Goal: Task Accomplishment & Management: Complete application form

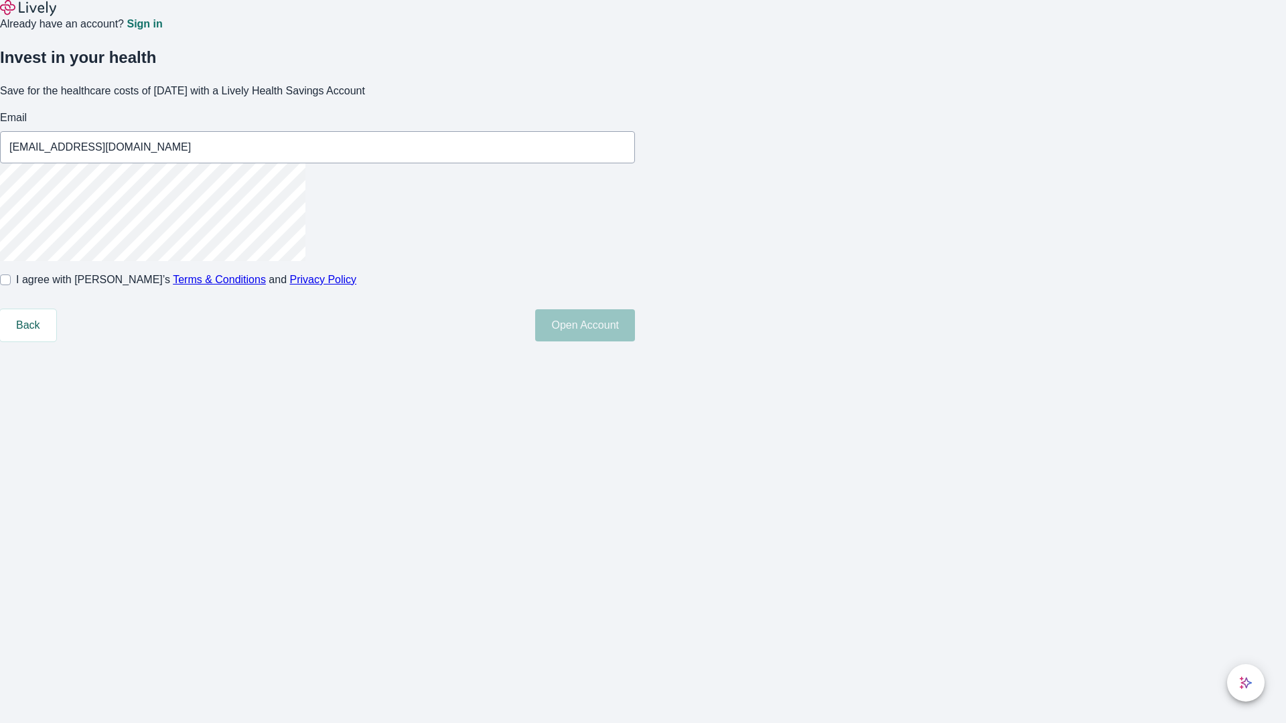
click at [11, 285] on input "I agree with Lively’s Terms & Conditions and Privacy Policy" at bounding box center [5, 280] width 11 height 11
checkbox input "true"
click at [635, 342] on button "Open Account" at bounding box center [585, 325] width 100 height 32
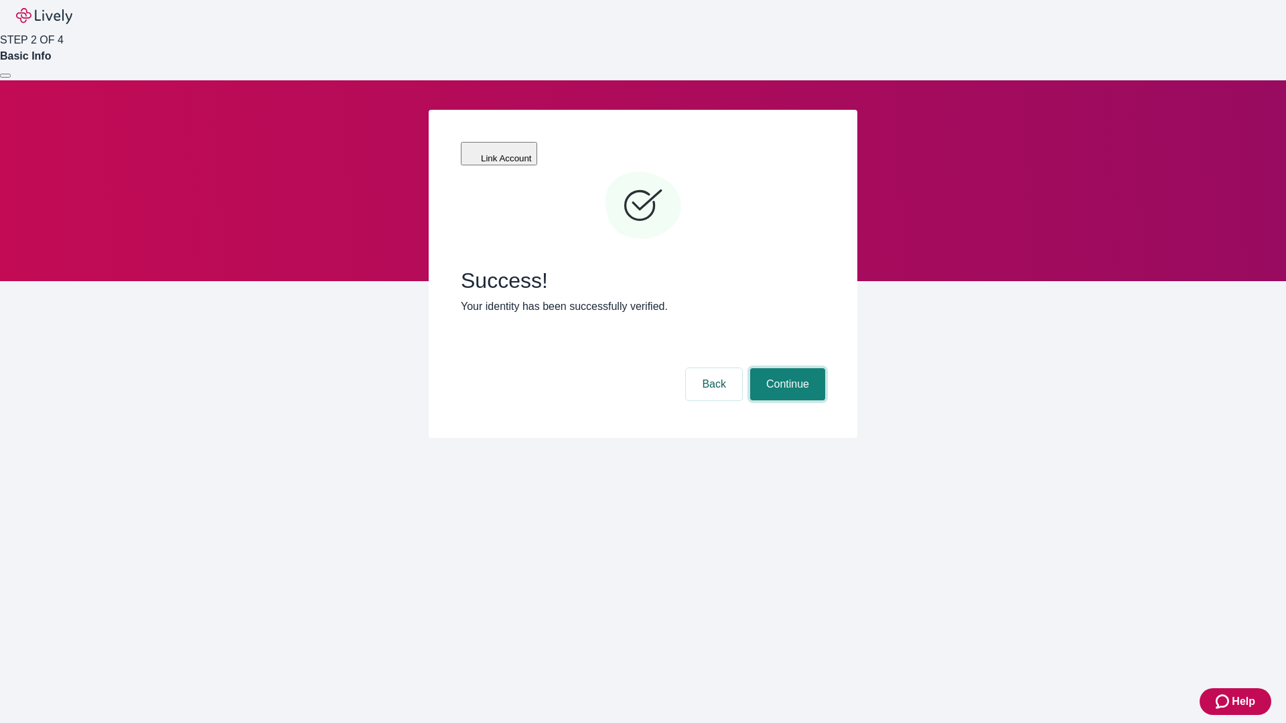
click at [786, 368] on button "Continue" at bounding box center [787, 384] width 75 height 32
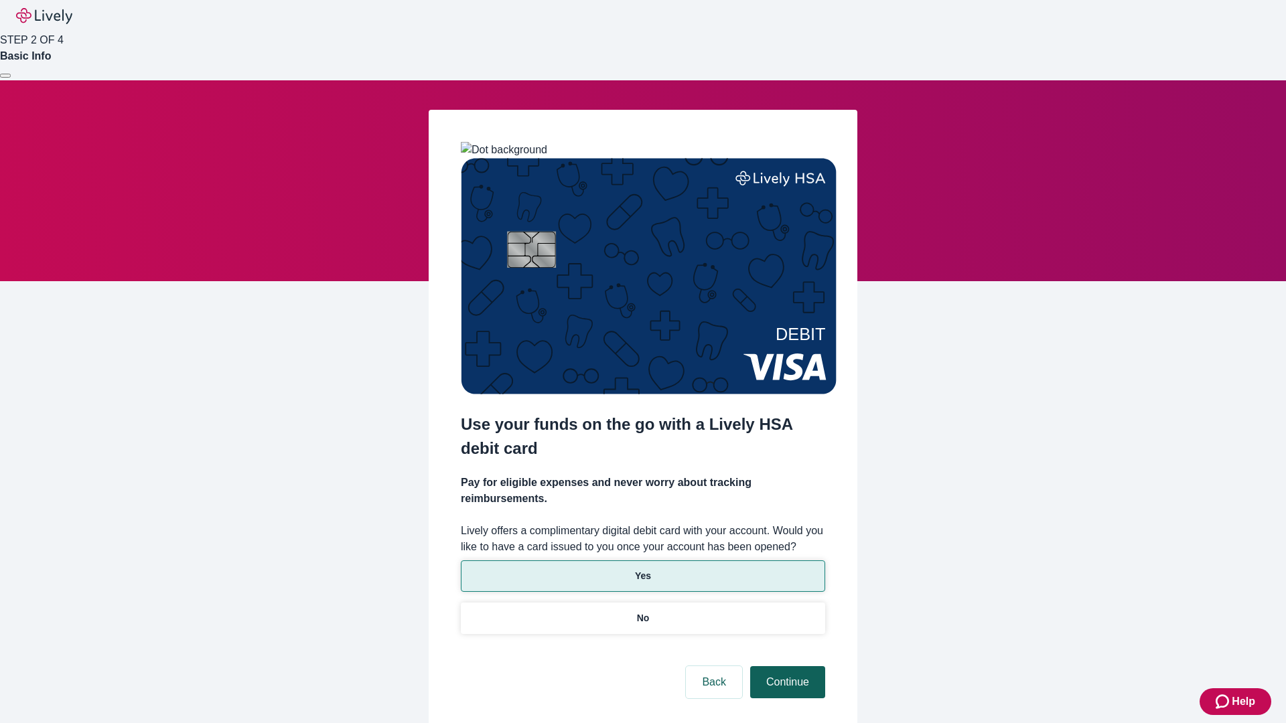
click at [642, 612] on p "No" at bounding box center [643, 619] width 13 height 14
click at [786, 666] on button "Continue" at bounding box center [787, 682] width 75 height 32
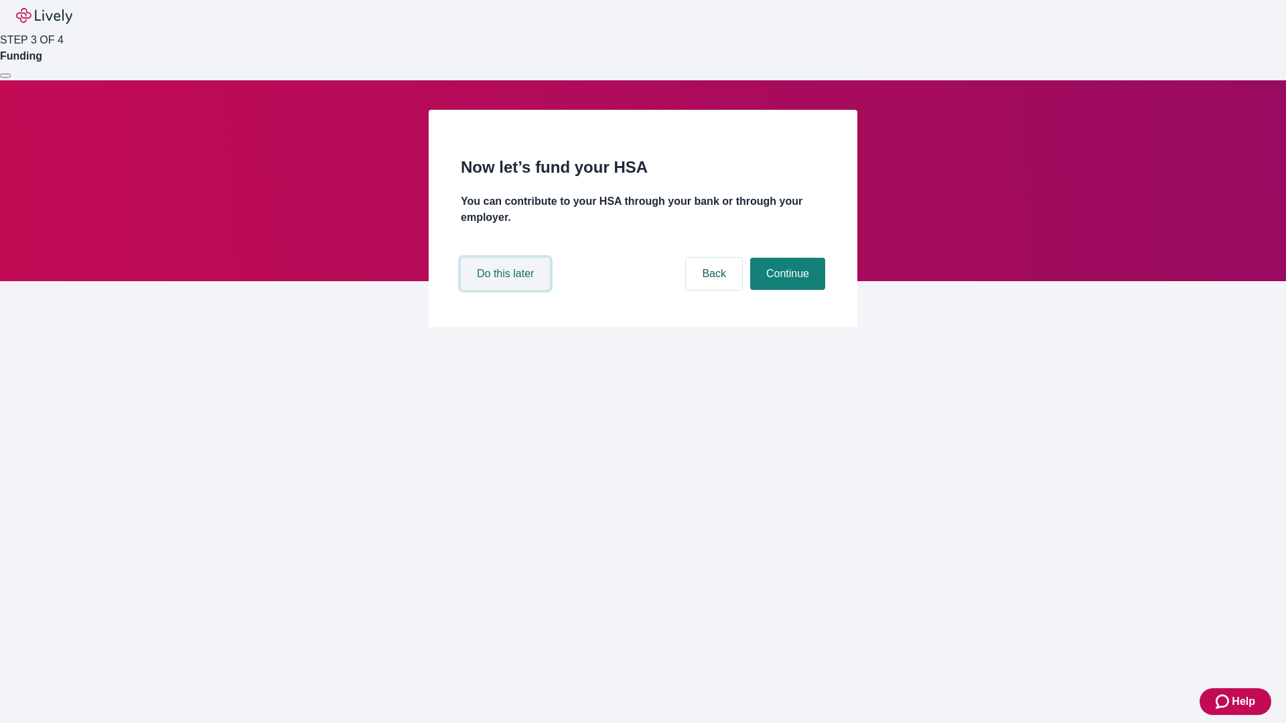
click at [507, 290] on button "Do this later" at bounding box center [505, 274] width 89 height 32
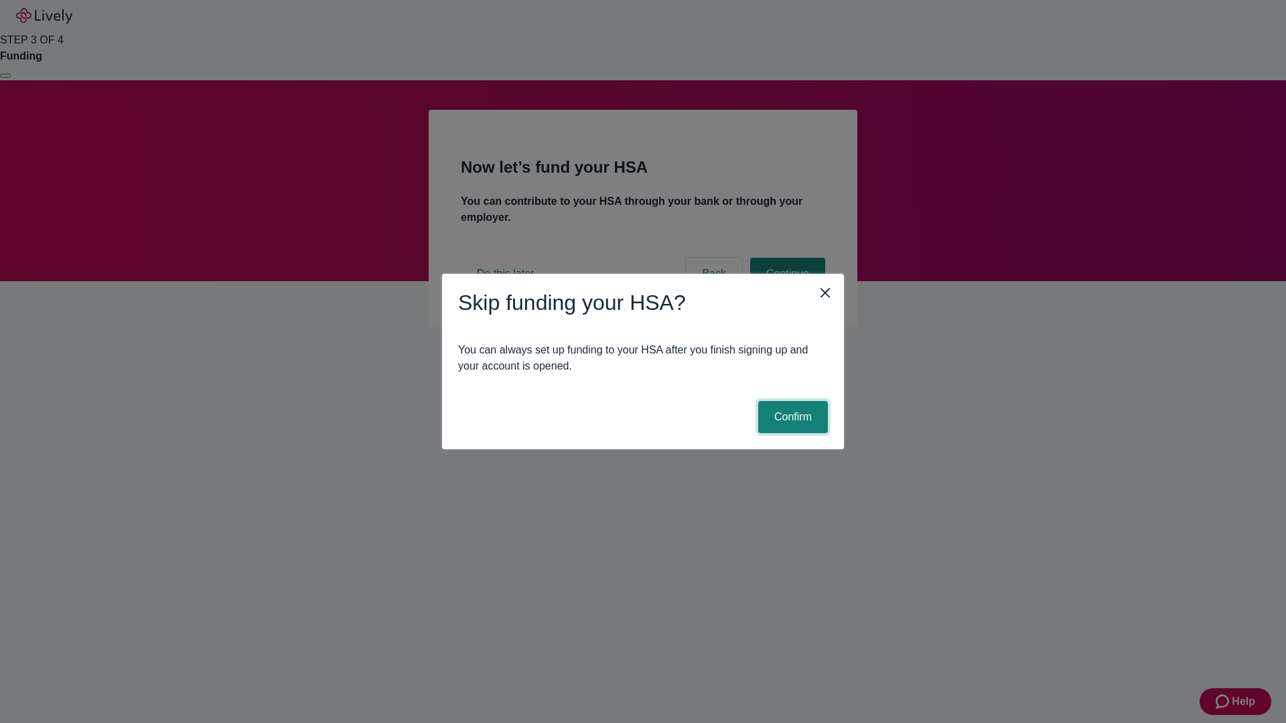
click at [791, 417] on button "Confirm" at bounding box center [793, 417] width 70 height 32
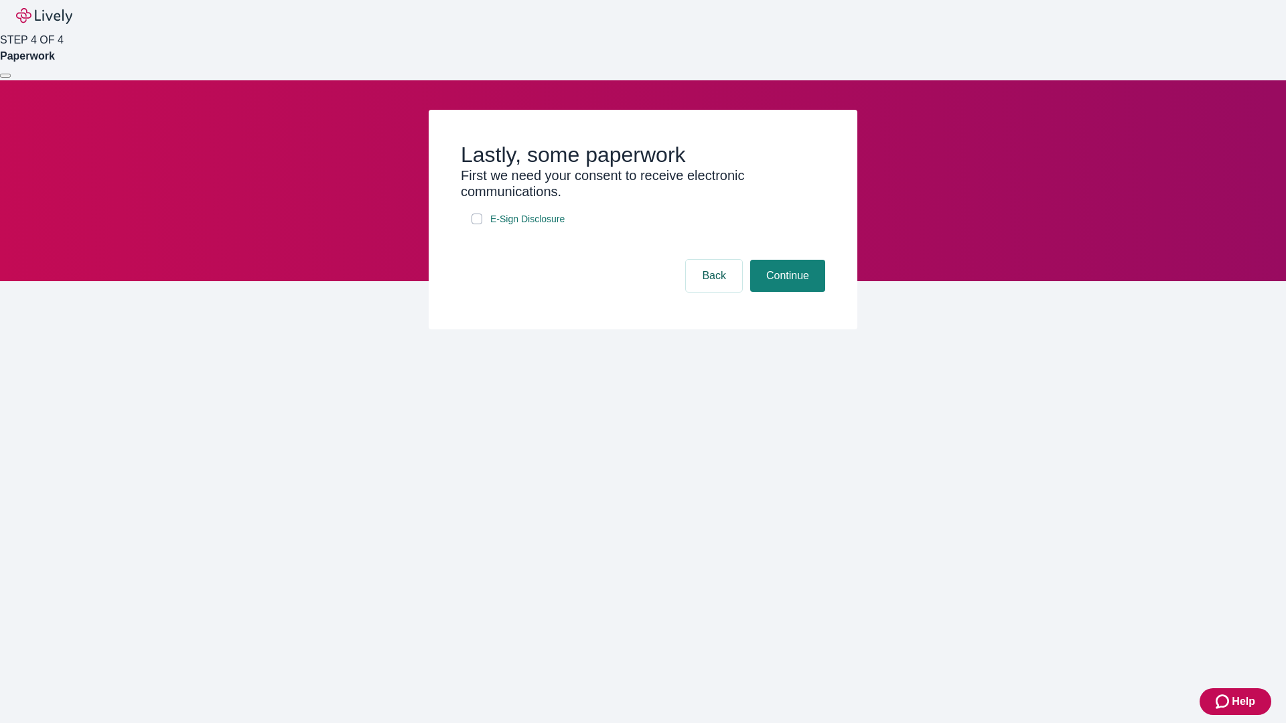
click at [477, 224] on input "E-Sign Disclosure" at bounding box center [477, 219] width 11 height 11
checkbox input "true"
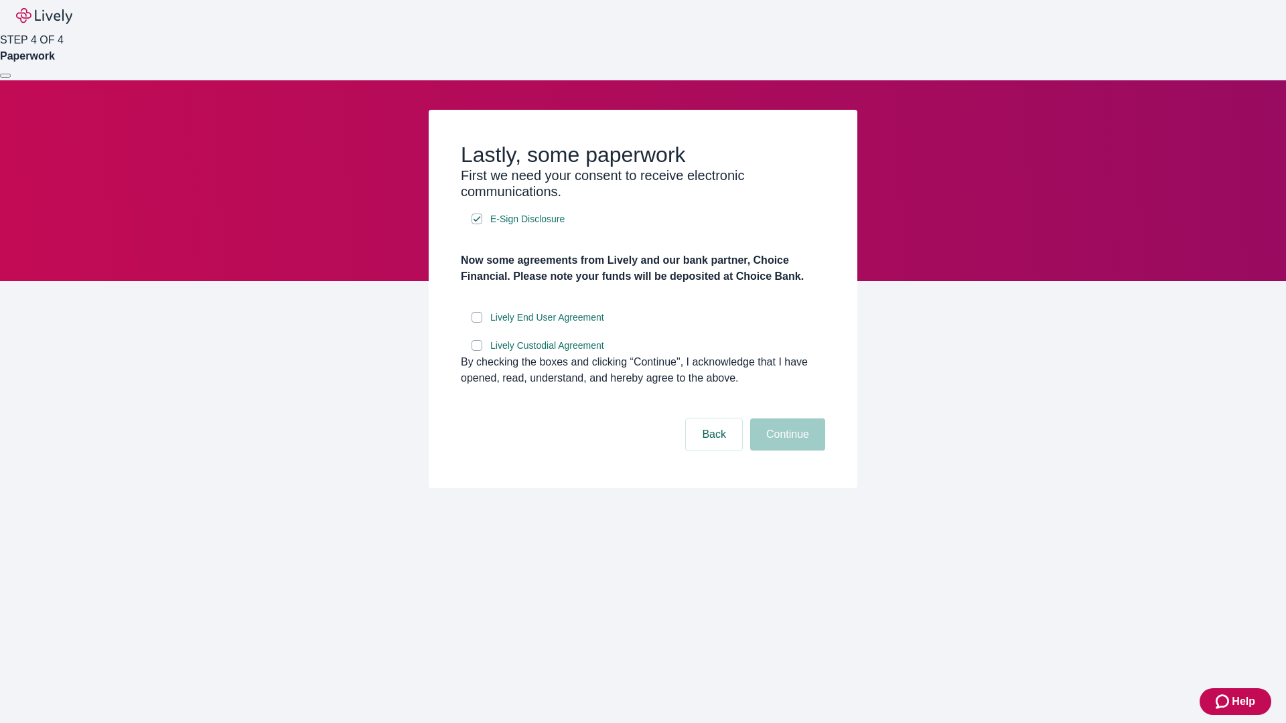
click at [477, 323] on input "Lively End User Agreement" at bounding box center [477, 317] width 11 height 11
checkbox input "true"
click at [477, 351] on input "Lively Custodial Agreement" at bounding box center [477, 345] width 11 height 11
checkbox input "true"
click at [786, 451] on button "Continue" at bounding box center [787, 435] width 75 height 32
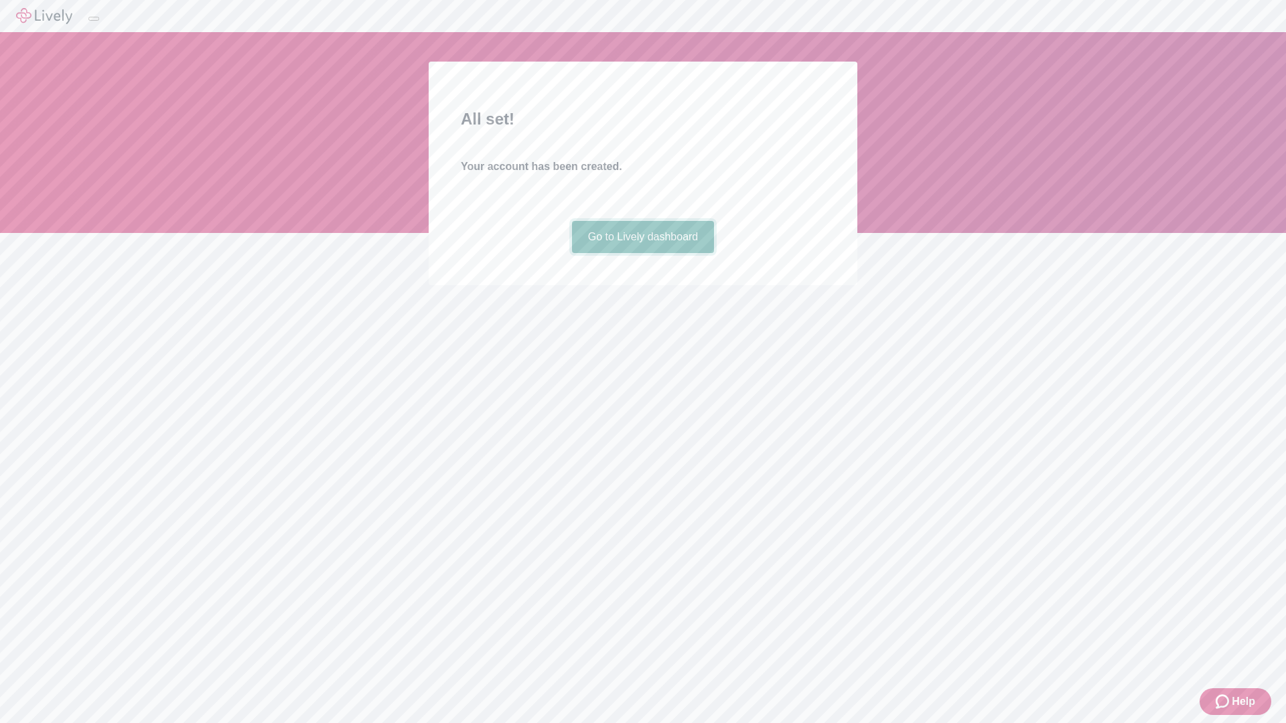
click at [642, 253] on link "Go to Lively dashboard" at bounding box center [643, 237] width 143 height 32
